Goal: Information Seeking & Learning: Learn about a topic

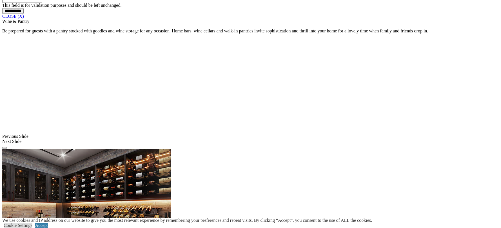
scroll to position [507, 0]
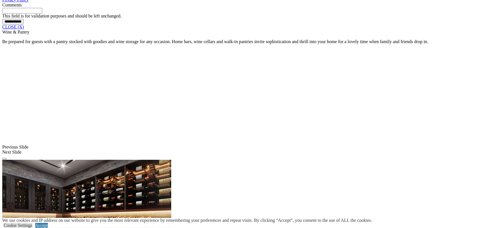
scroll to position [496, 0]
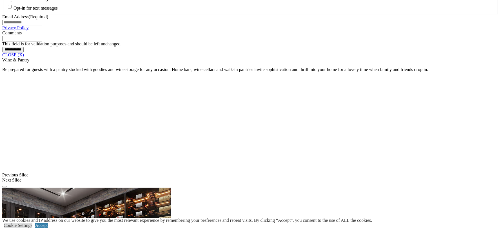
scroll to position [463, 0]
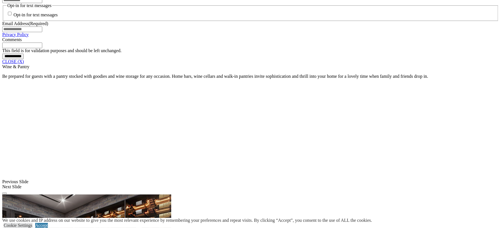
scroll to position [459, 0]
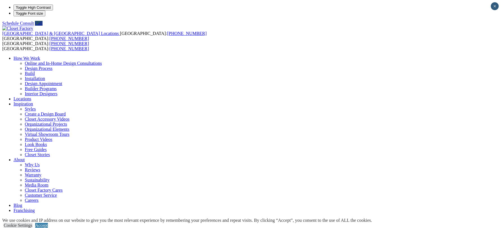
type input "*****"
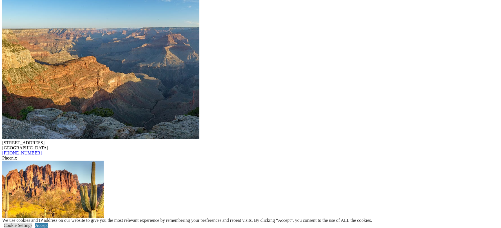
scroll to position [963, 0]
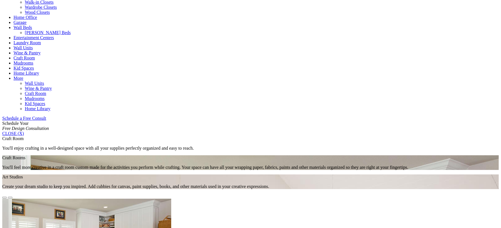
scroll to position [247, 0]
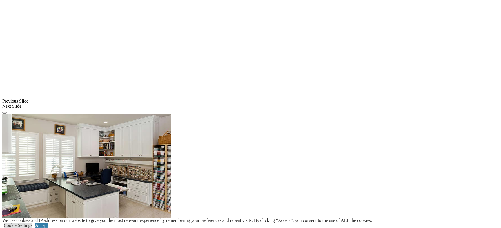
scroll to position [453, 0]
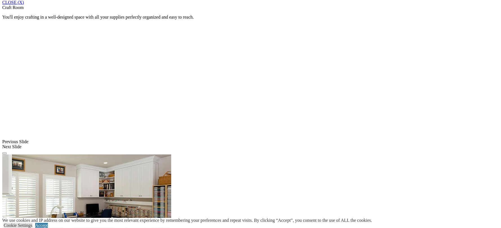
scroll to position [522, 0]
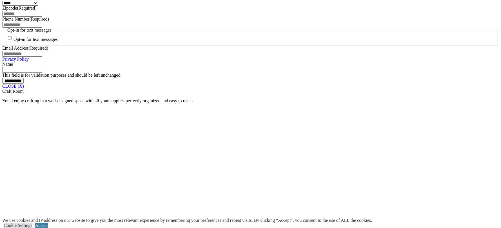
scroll to position [433, 0]
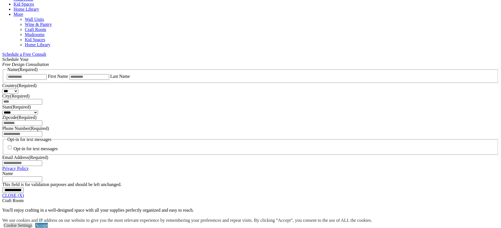
scroll to position [328, 0]
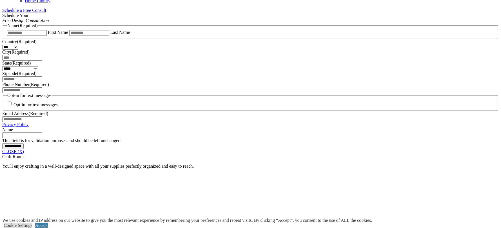
scroll to position [357, 0]
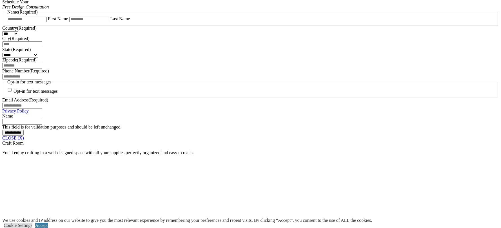
scroll to position [370, 0]
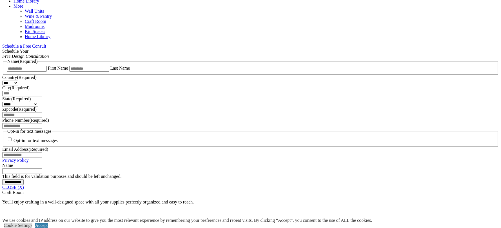
scroll to position [334, 0]
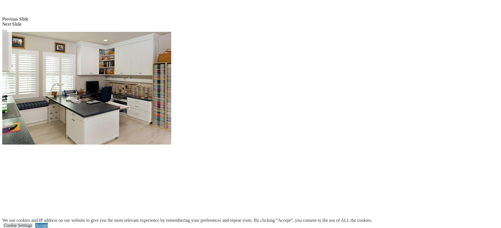
scroll to position [550, 0]
